Goal: Find specific page/section: Find specific page/section

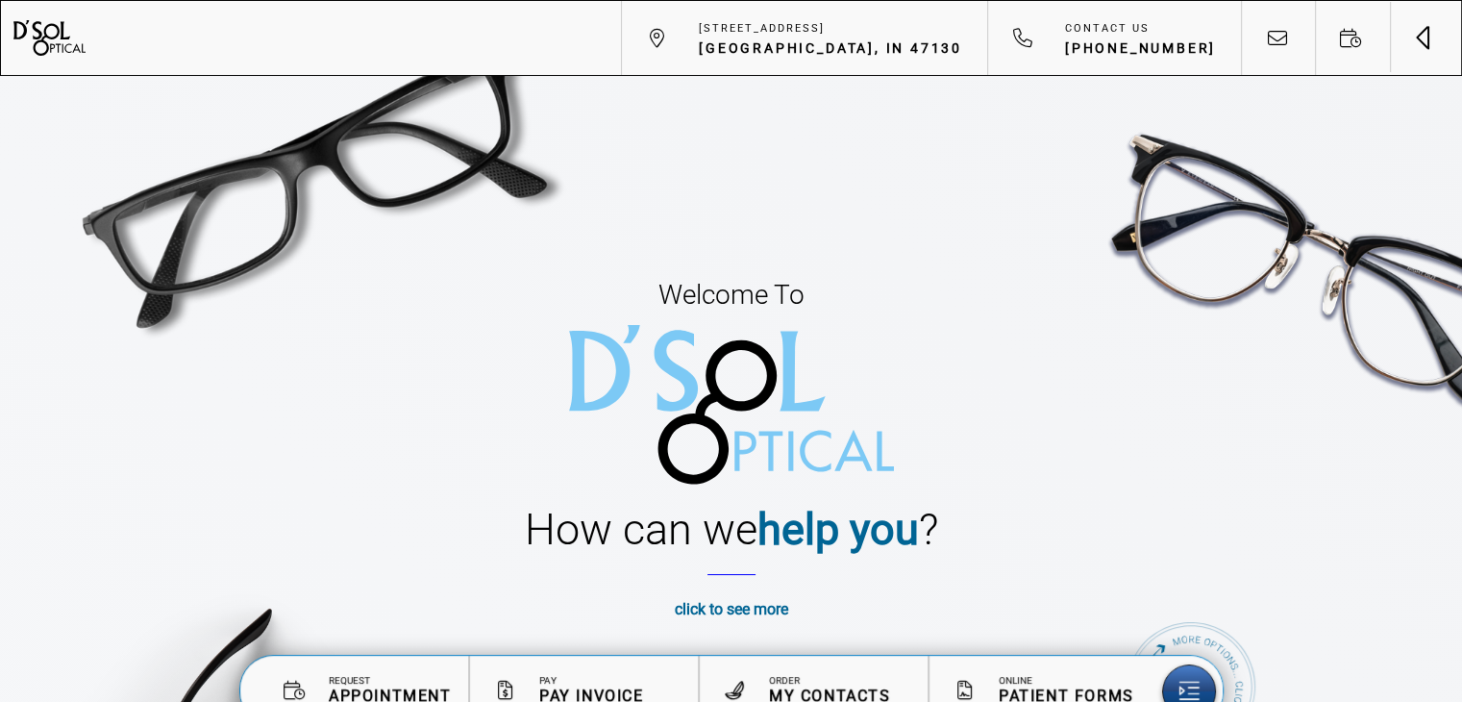
click at [1423, 41] on button "Toggle navigation" at bounding box center [1425, 37] width 72 height 72
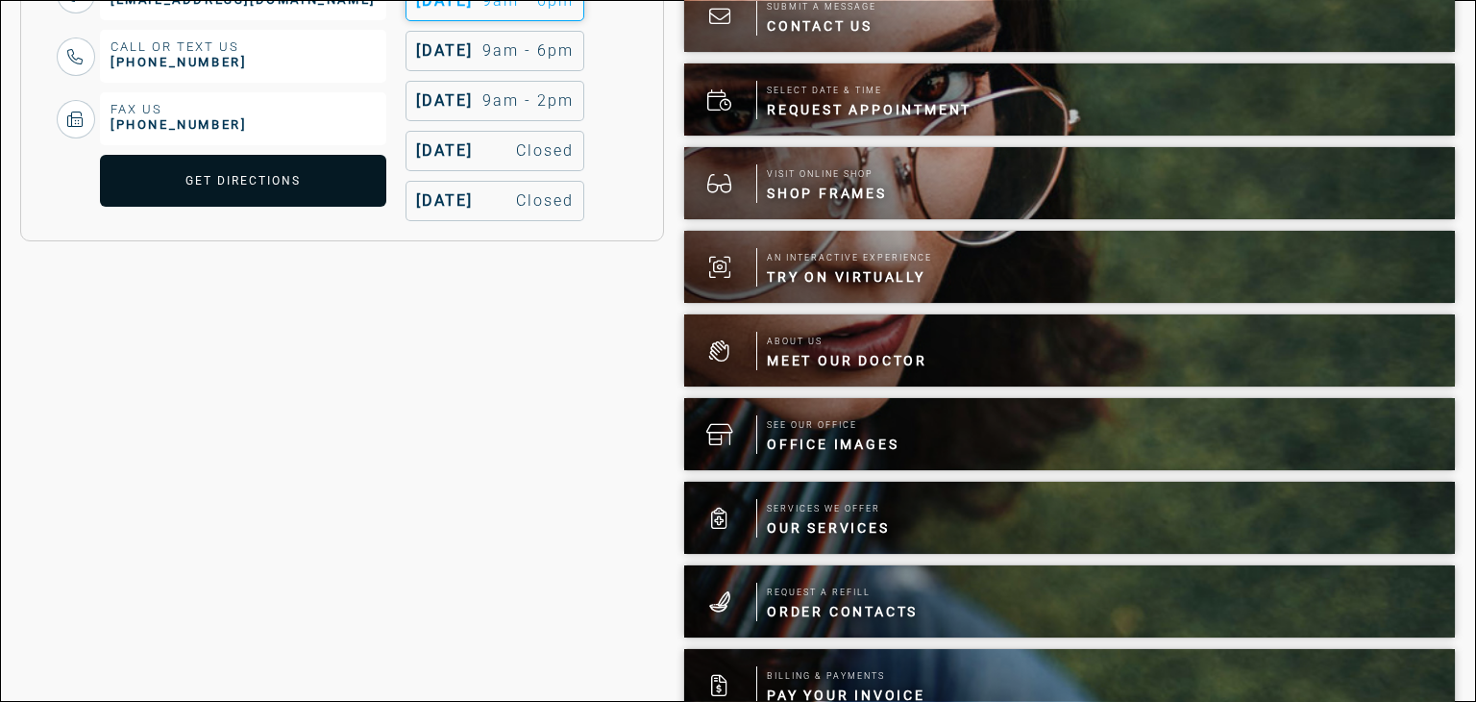
scroll to position [930, 0]
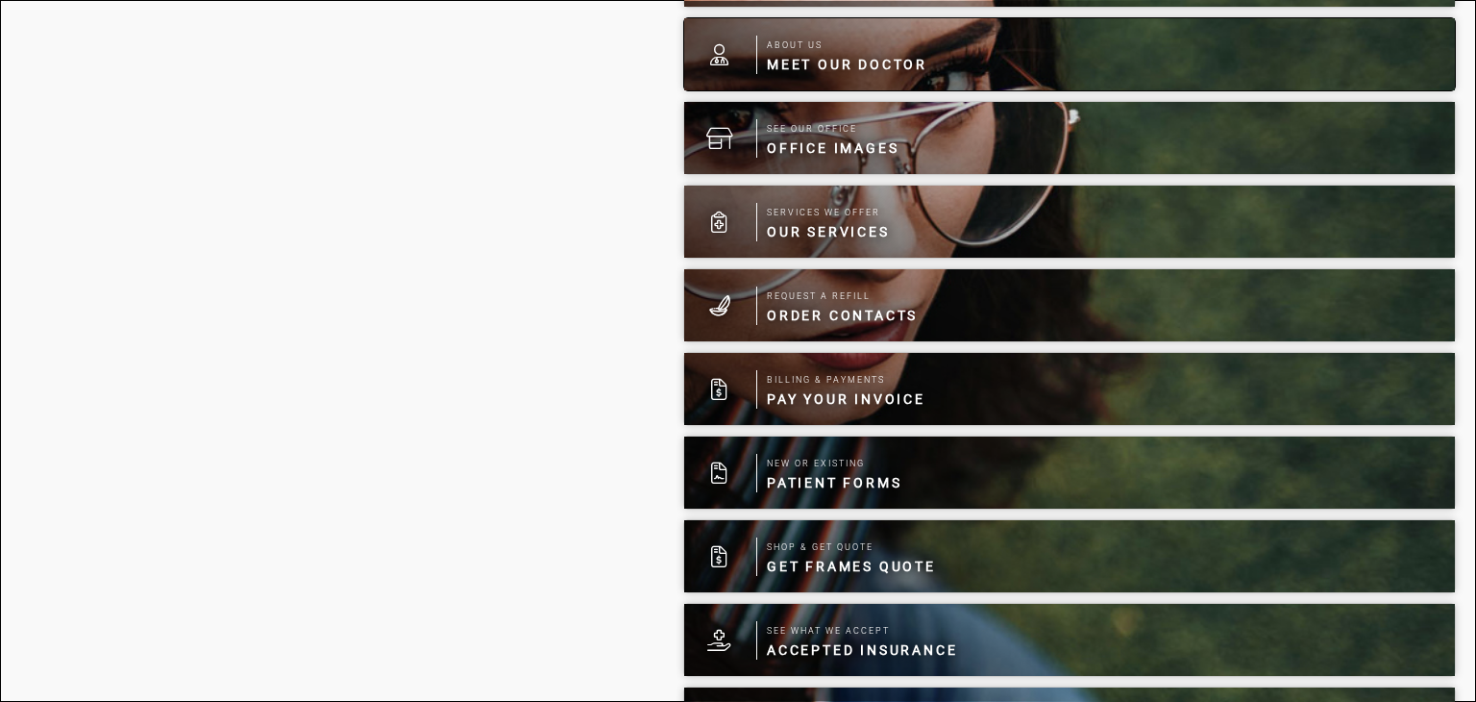
click at [880, 64] on span "Meet Our Doctor" at bounding box center [847, 64] width 160 height 19
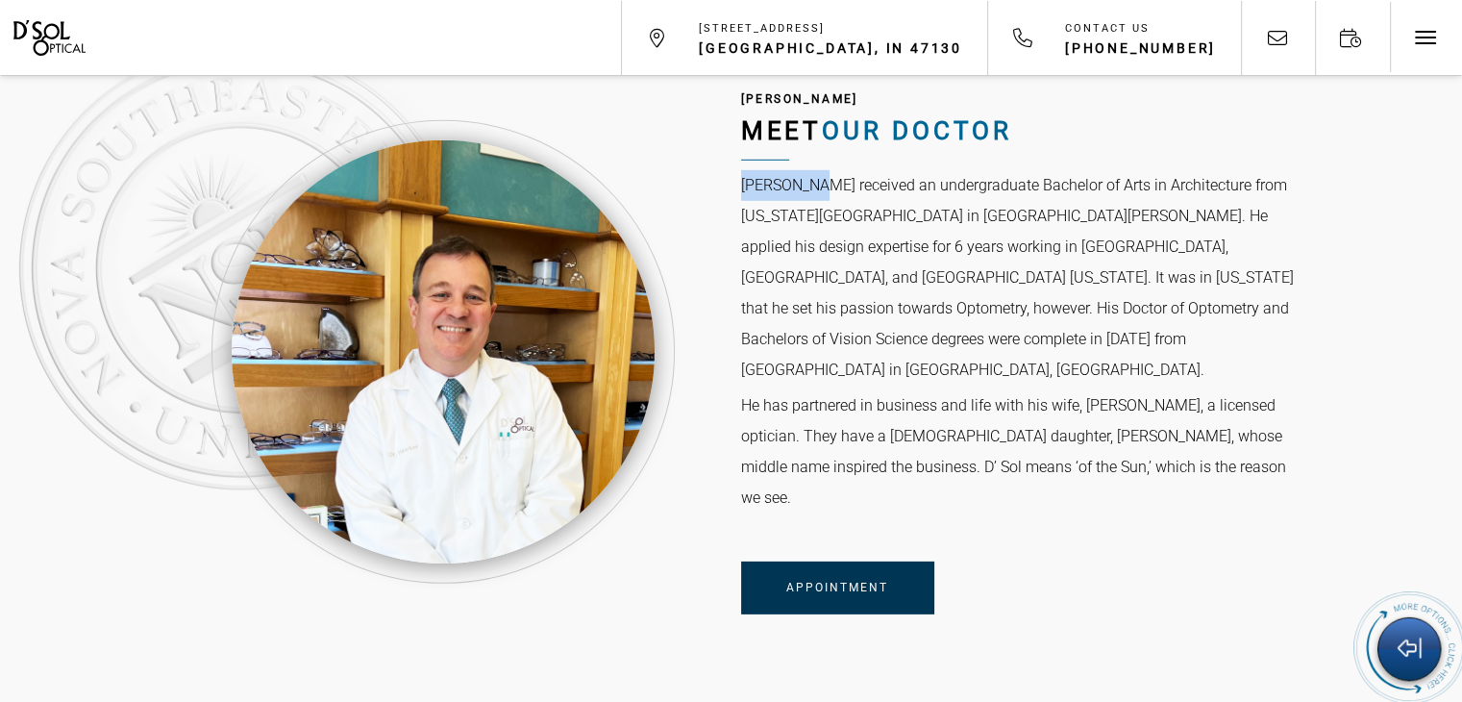
drag, startPoint x: 737, startPoint y: 154, endPoint x: 813, endPoint y: 149, distance: 76.1
click at [813, 149] on div "[PERSON_NAME] Meet Our Doctor [PERSON_NAME] received an undergraduate Bachelor …" at bounding box center [731, 352] width 1153 height 542
copy p "[PERSON_NAME]"
